Goal: Check status: Check status

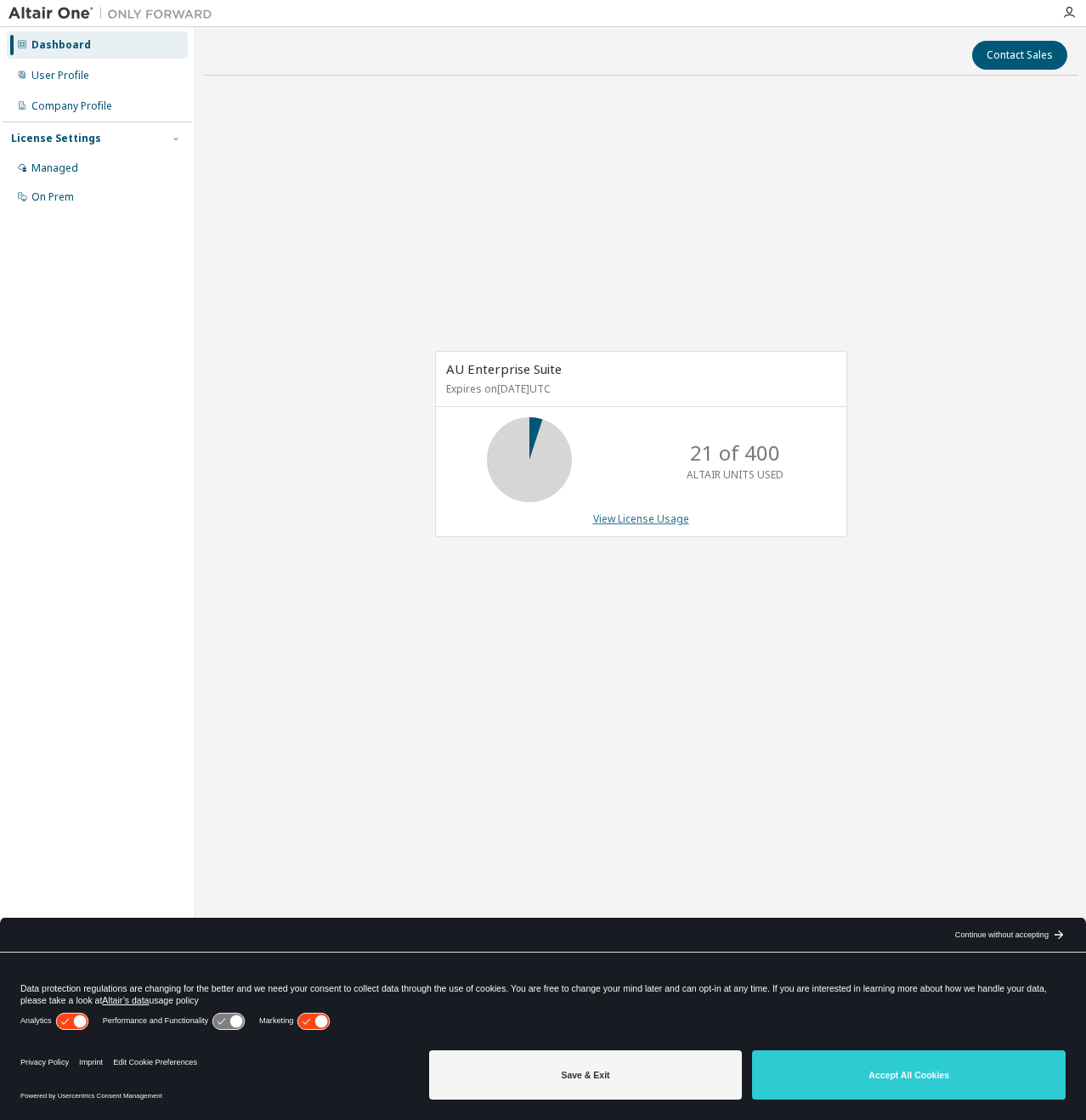
click at [609, 516] on link "View License Usage" at bounding box center [641, 519] width 96 height 15
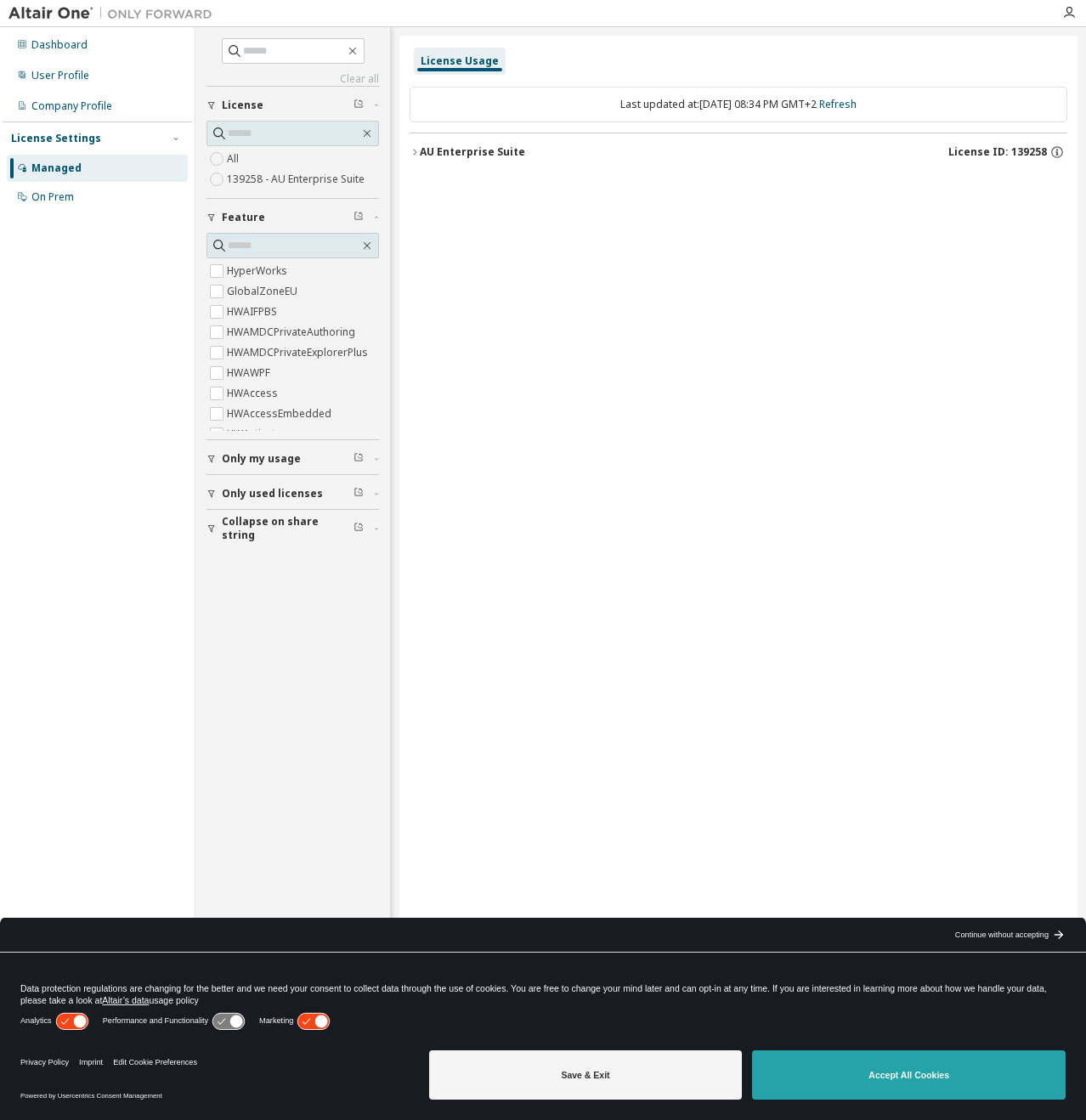
click at [897, 1073] on button "Accept All Cookies" at bounding box center [908, 1075] width 313 height 50
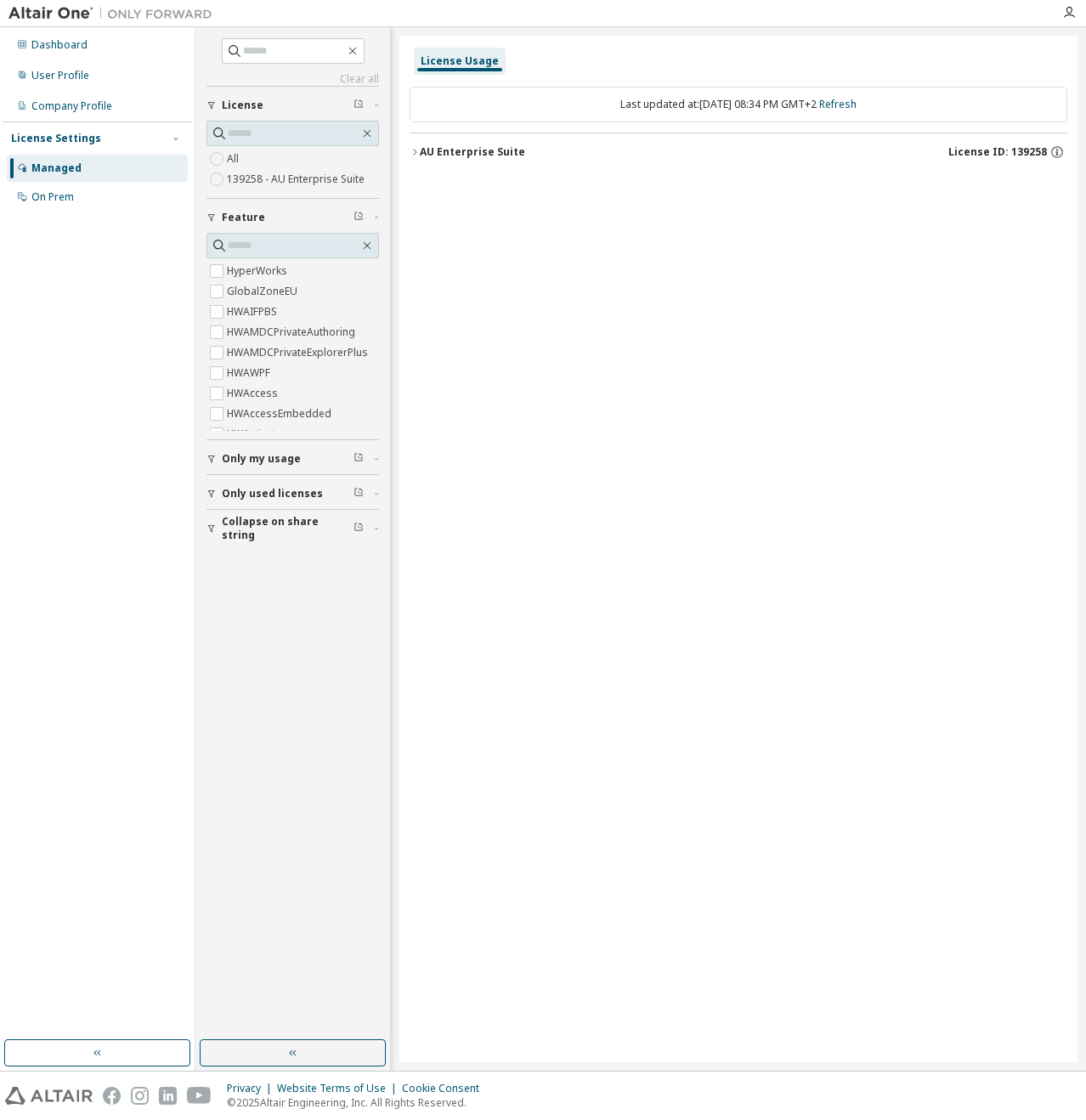
click at [425, 149] on div "AU Enterprise Suite" at bounding box center [472, 152] width 105 height 14
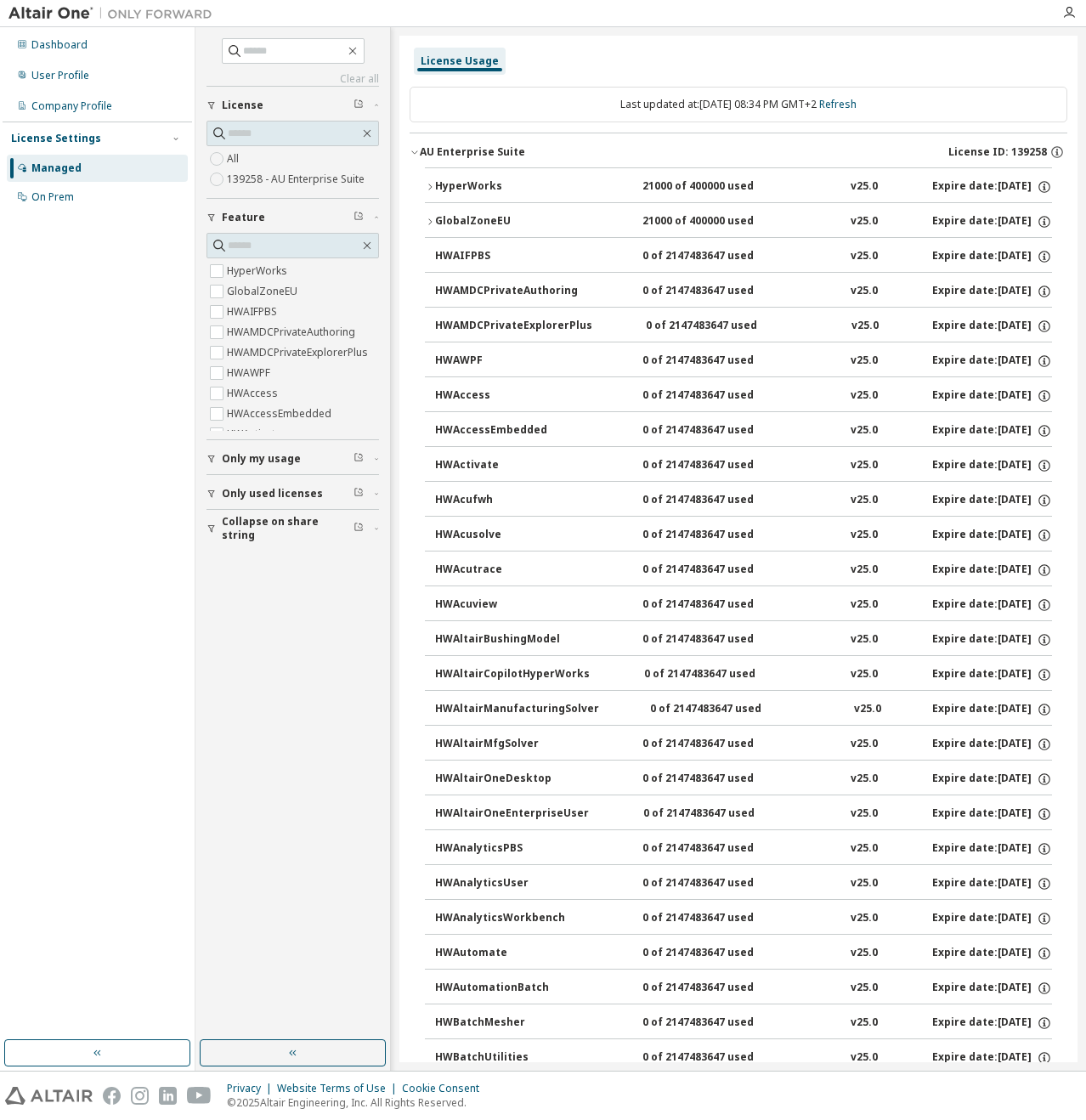
click at [437, 187] on div "HyperWorks" at bounding box center [512, 187] width 153 height 15
